Goal: Find specific page/section: Find specific page/section

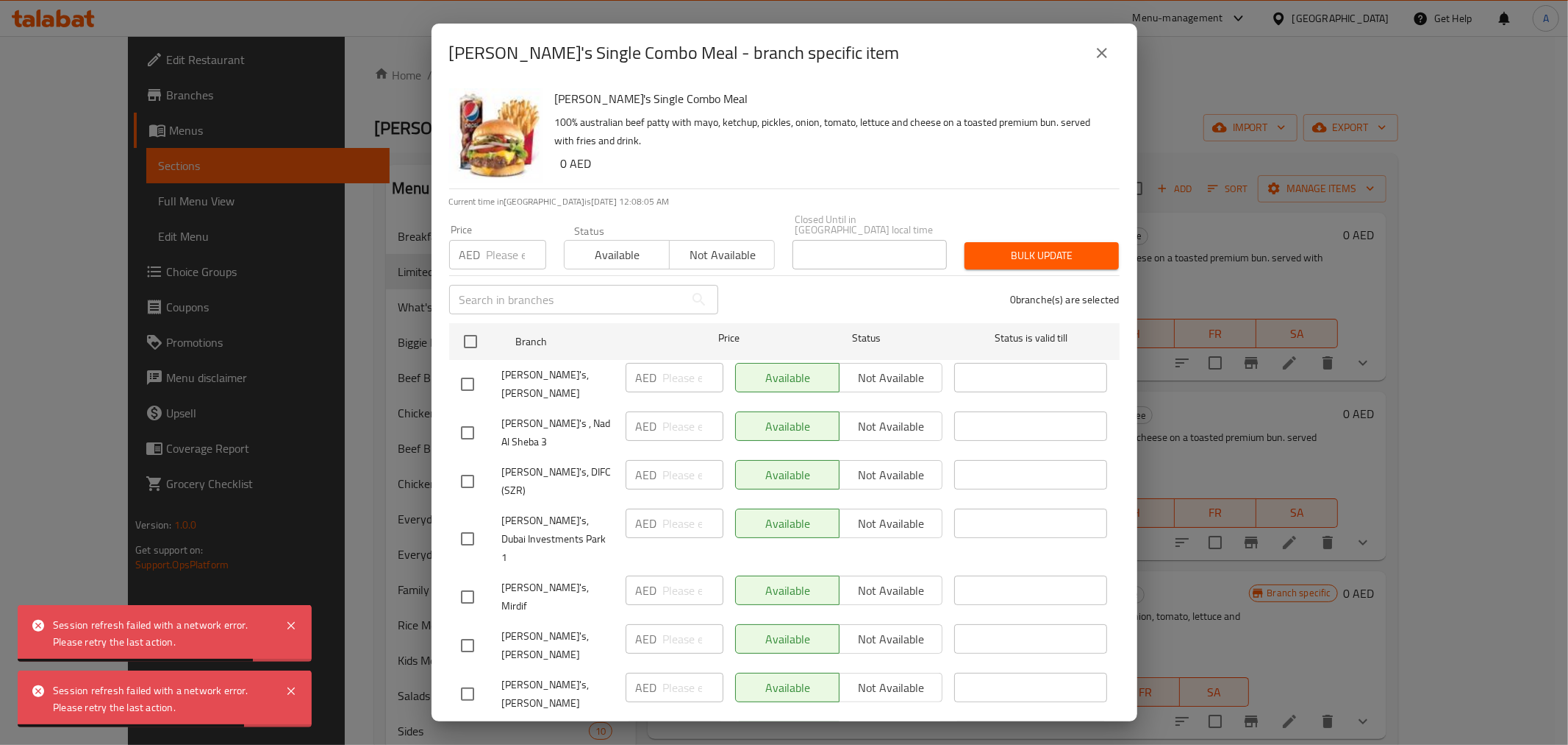
scroll to position [285, 0]
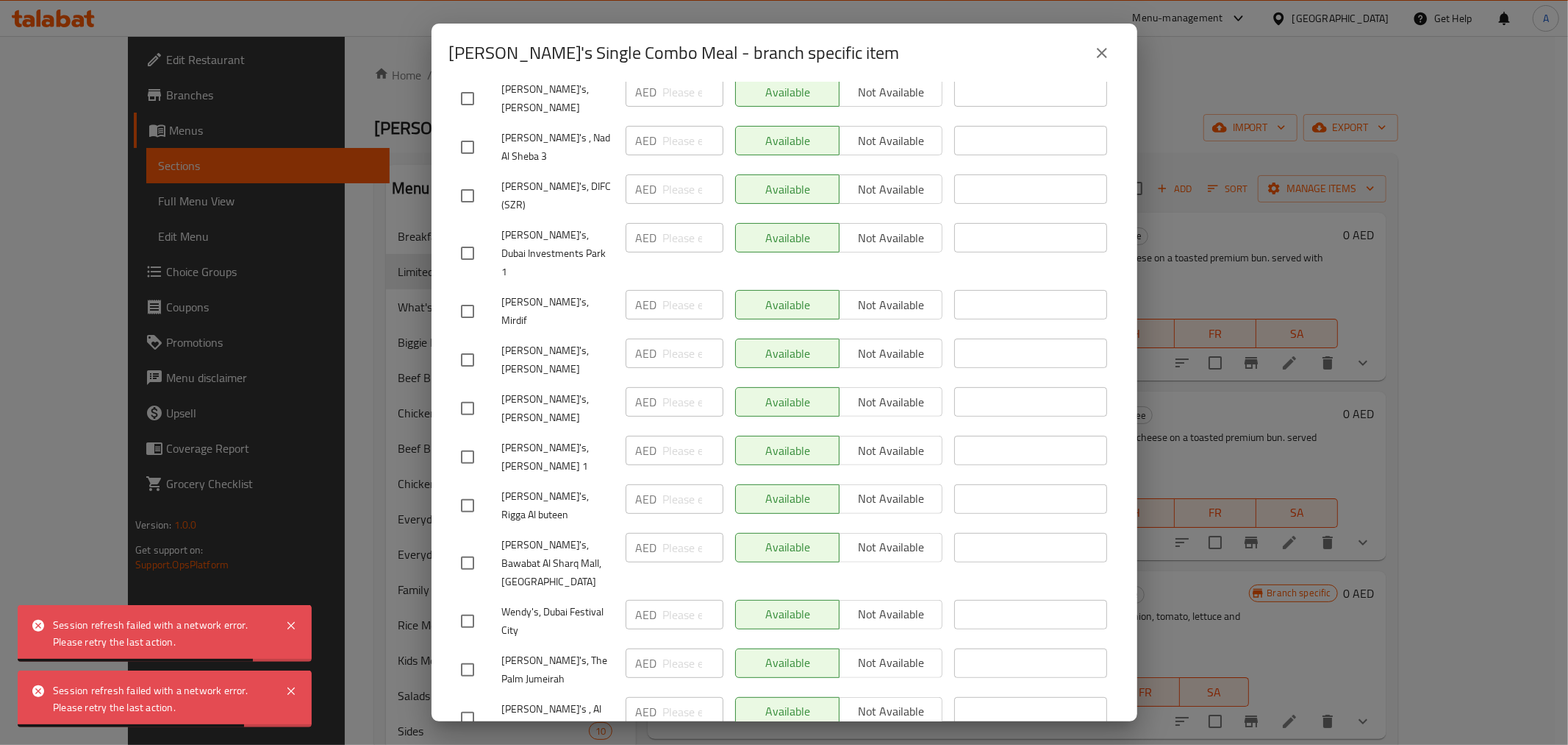
click at [1103, 49] on icon "close" at bounding box center [1102, 53] width 18 height 18
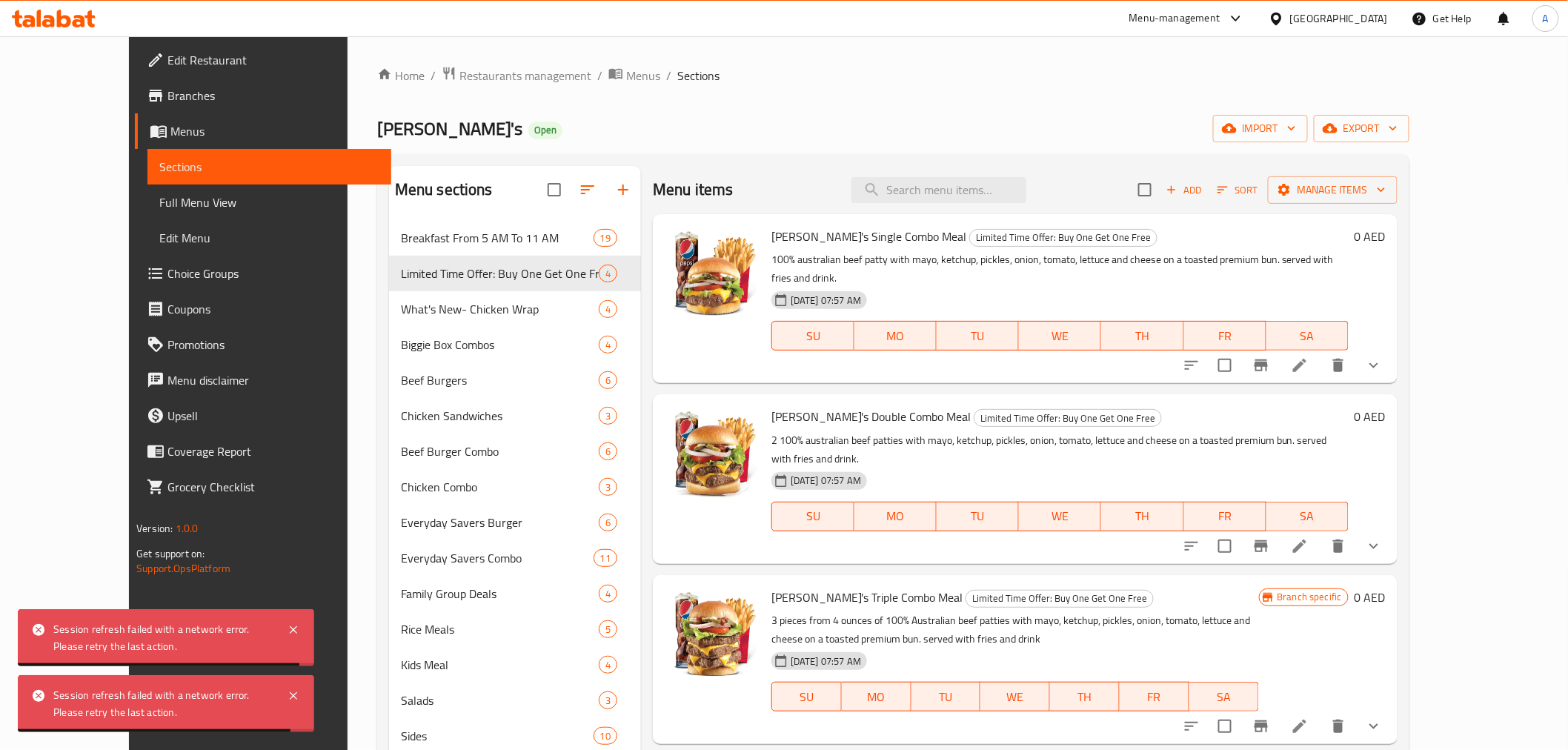
click at [1301, 13] on div "United Arab Emirates" at bounding box center [1339, 18] width 98 height 16
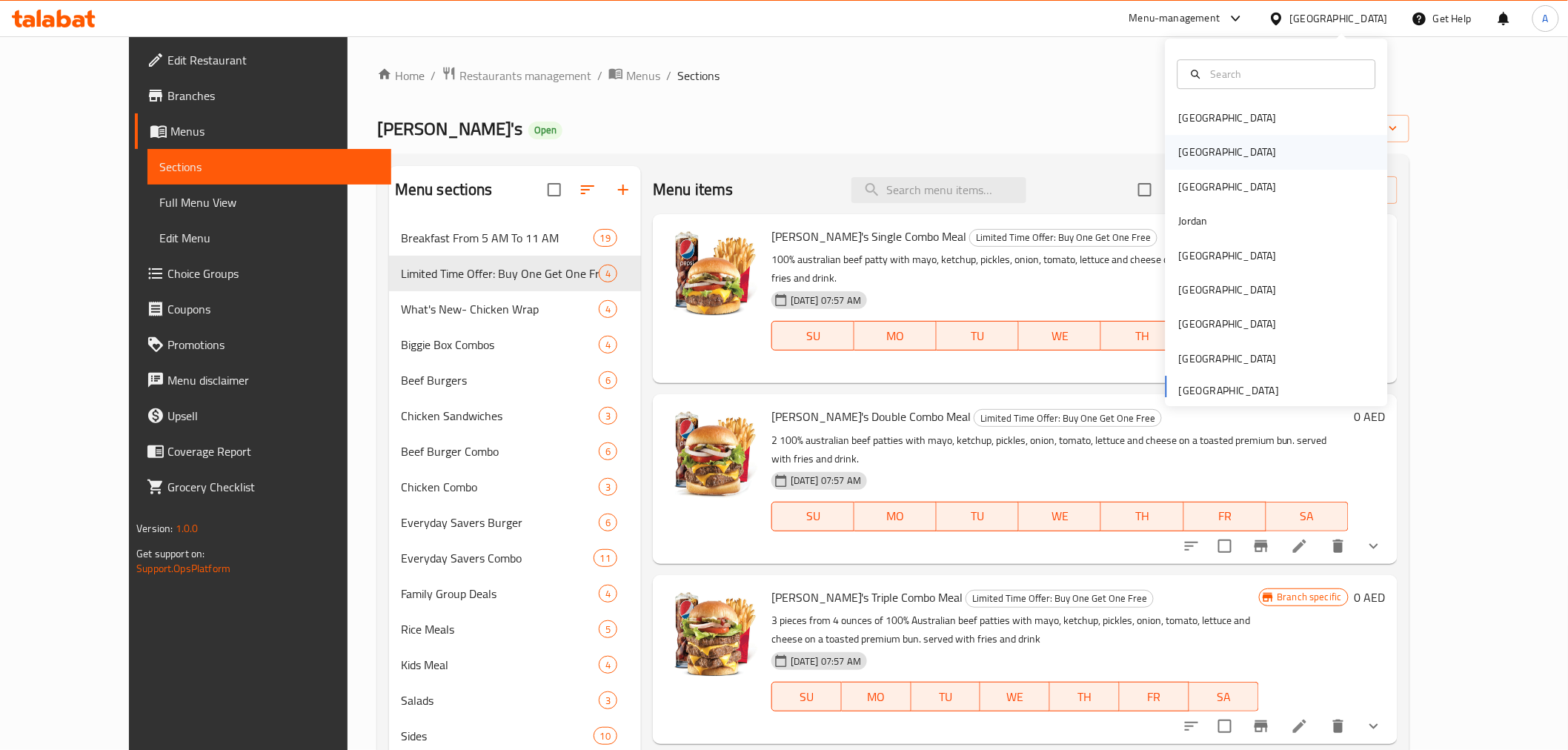
click at [1179, 148] on div "[GEOGRAPHIC_DATA]" at bounding box center [1227, 152] width 98 height 16
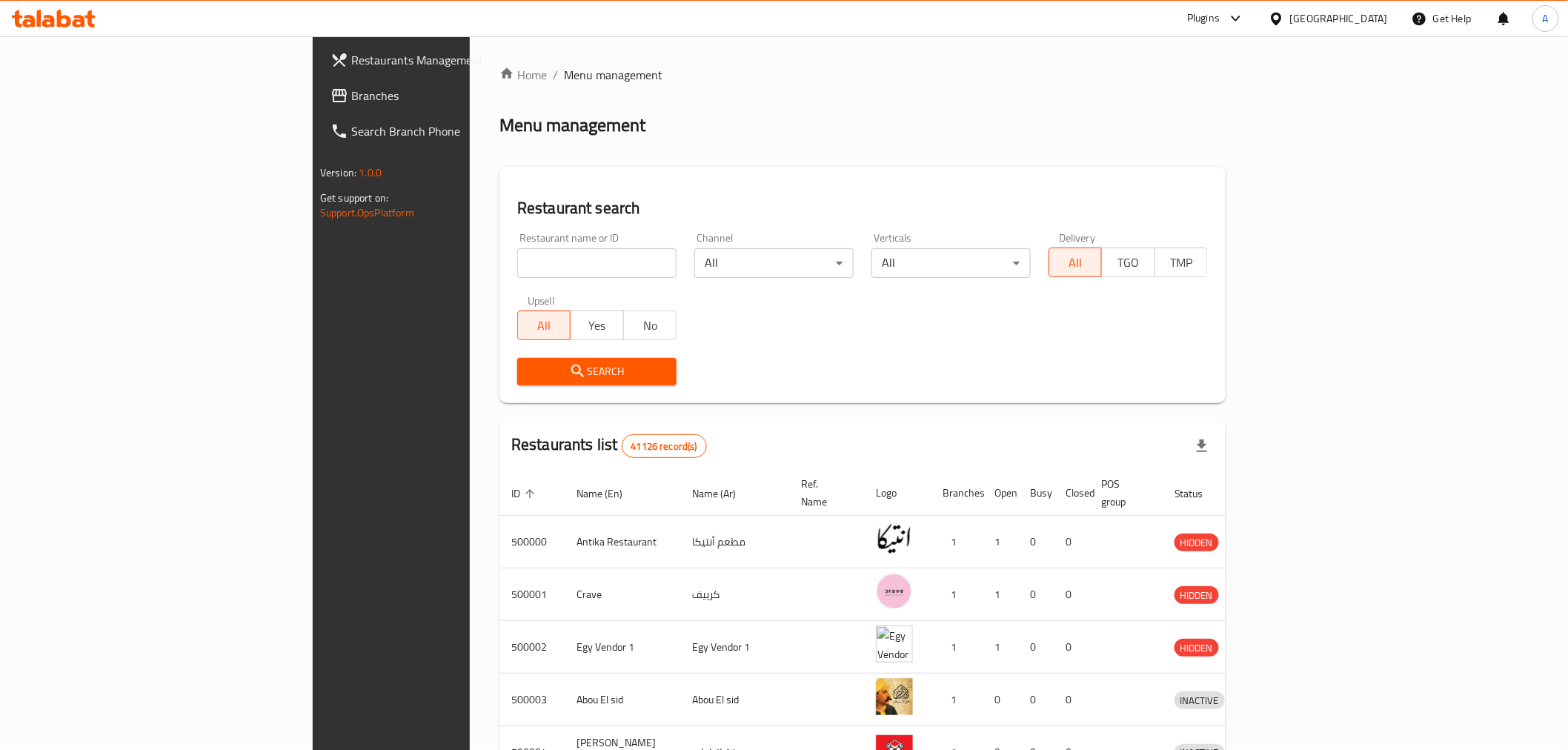
click at [517, 262] on input "search" at bounding box center [597, 262] width 159 height 29
paste input "775620"
type input "775620"
click at [575, 376] on span "Search" at bounding box center [596, 371] width 135 height 19
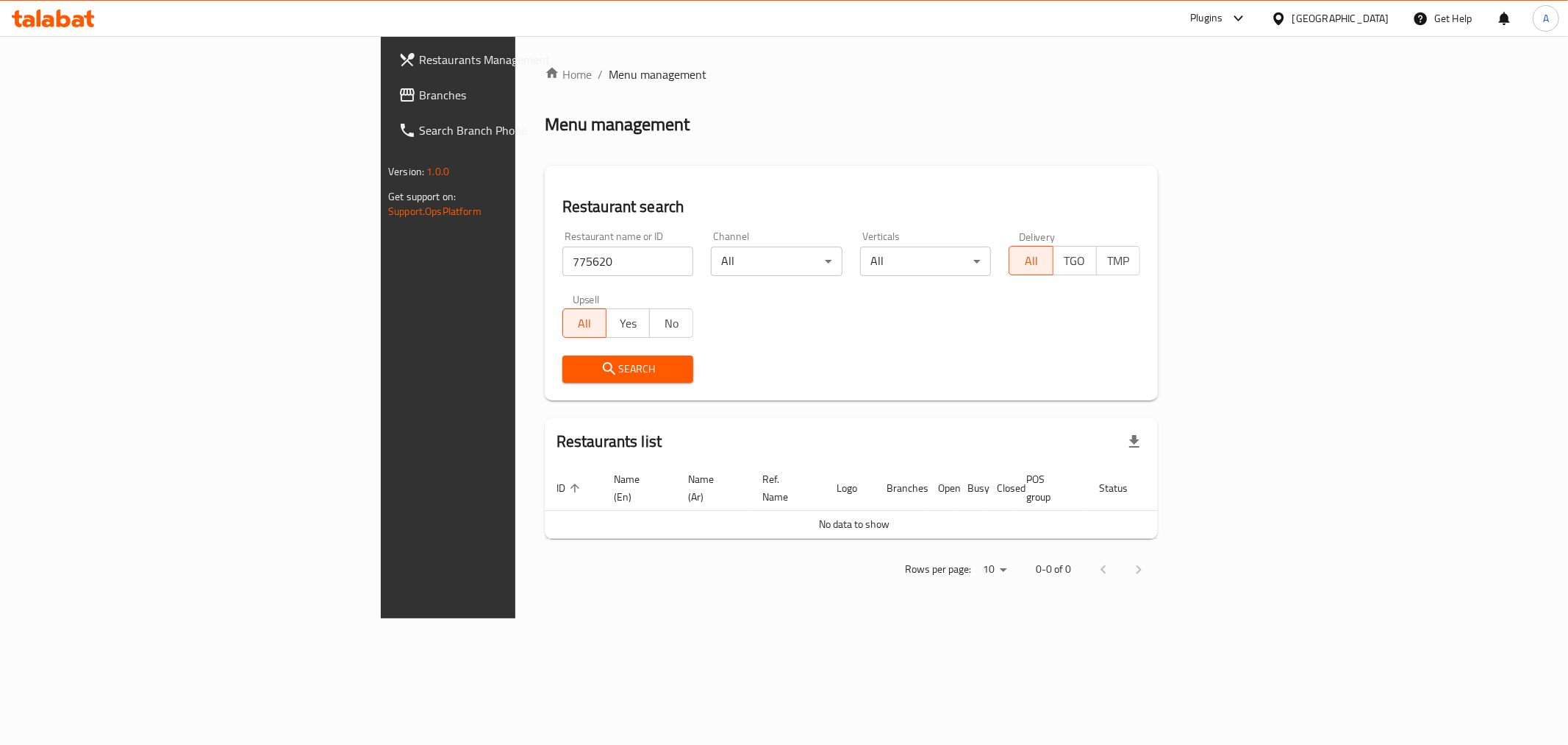
click at [419, 93] on span "Branches" at bounding box center [525, 95] width 212 height 18
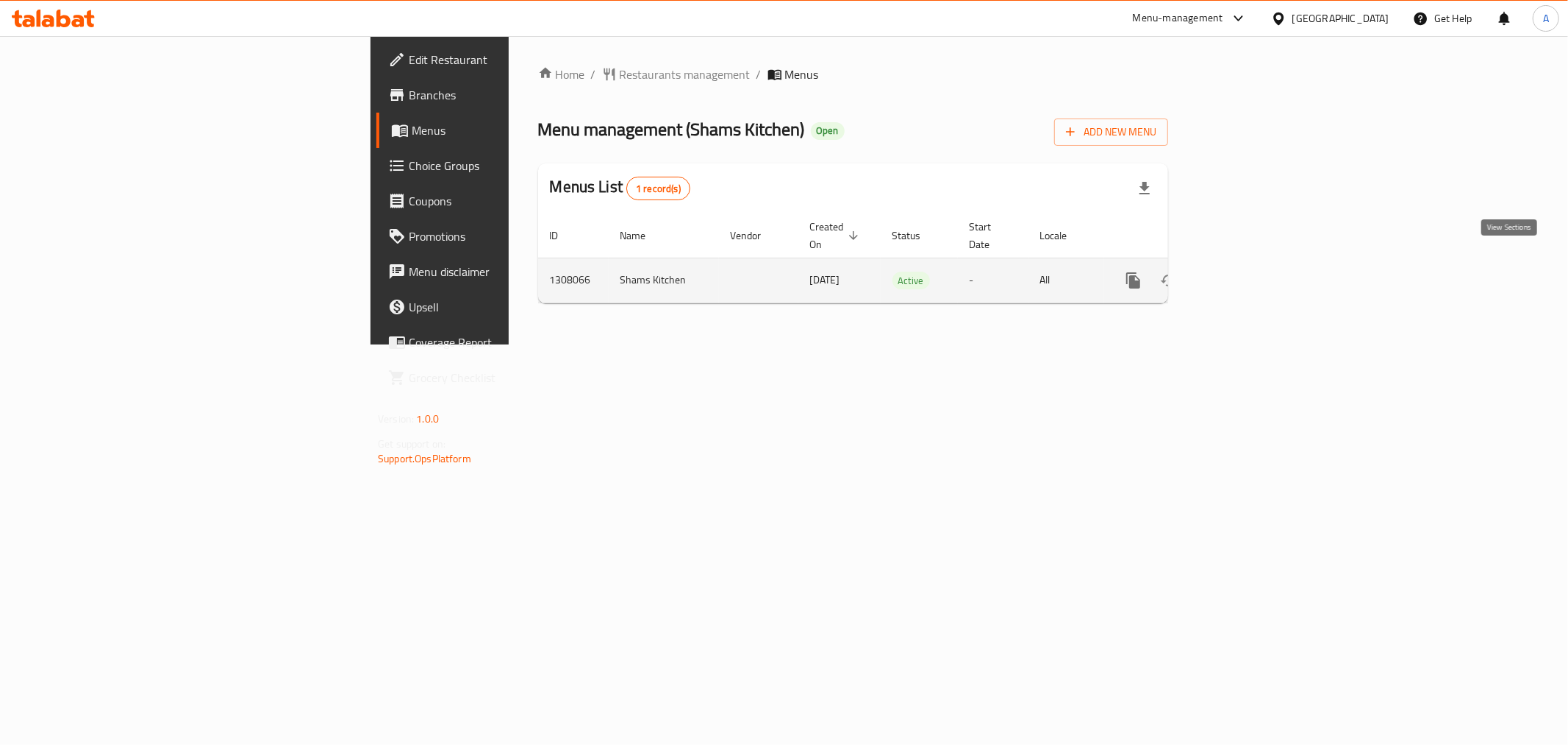
click at [1248, 272] on icon "enhanced table" at bounding box center [1239, 280] width 18 height 18
